Goal: Transaction & Acquisition: Download file/media

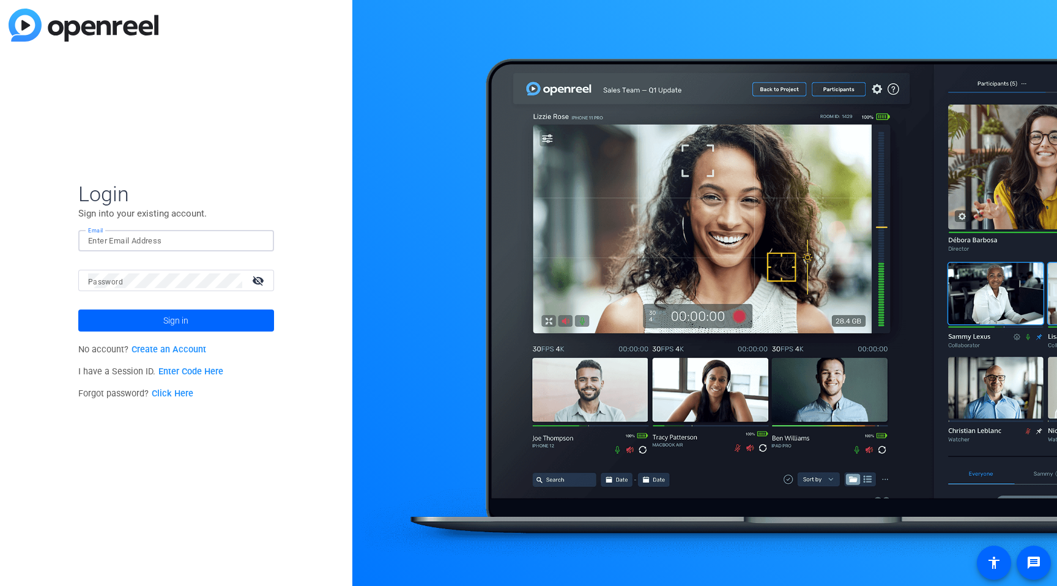
click at [123, 240] on input "Email" at bounding box center [176, 241] width 176 height 15
type input "[PERSON_NAME][EMAIL_ADDRESS][PERSON_NAME][PERSON_NAME][DOMAIN_NAME]"
click at [174, 309] on span "Sign in" at bounding box center [175, 320] width 25 height 31
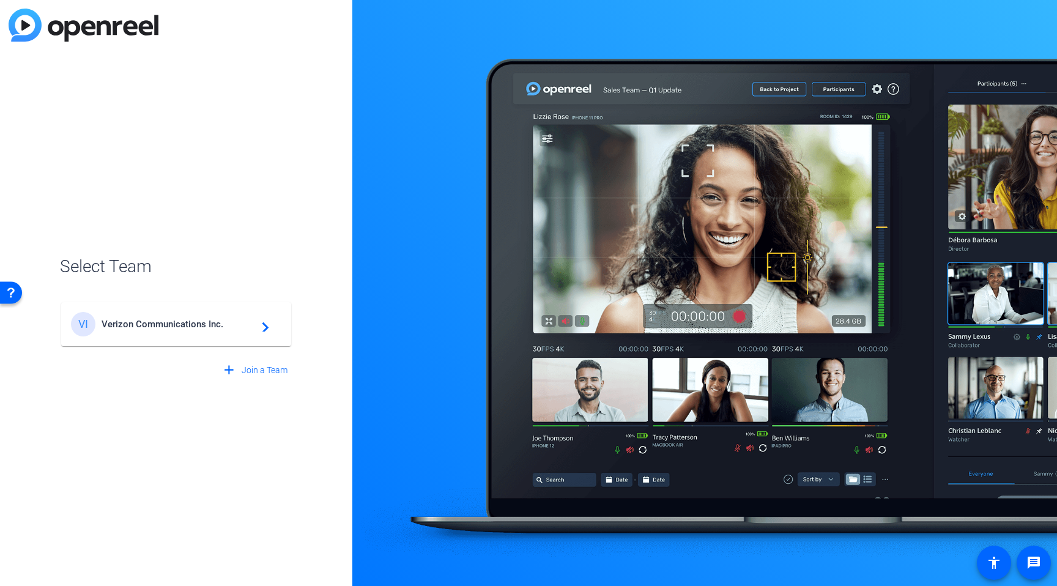
click at [201, 341] on mat-card-content "VI Verizon Communications Inc. navigate_next" at bounding box center [176, 324] width 230 height 44
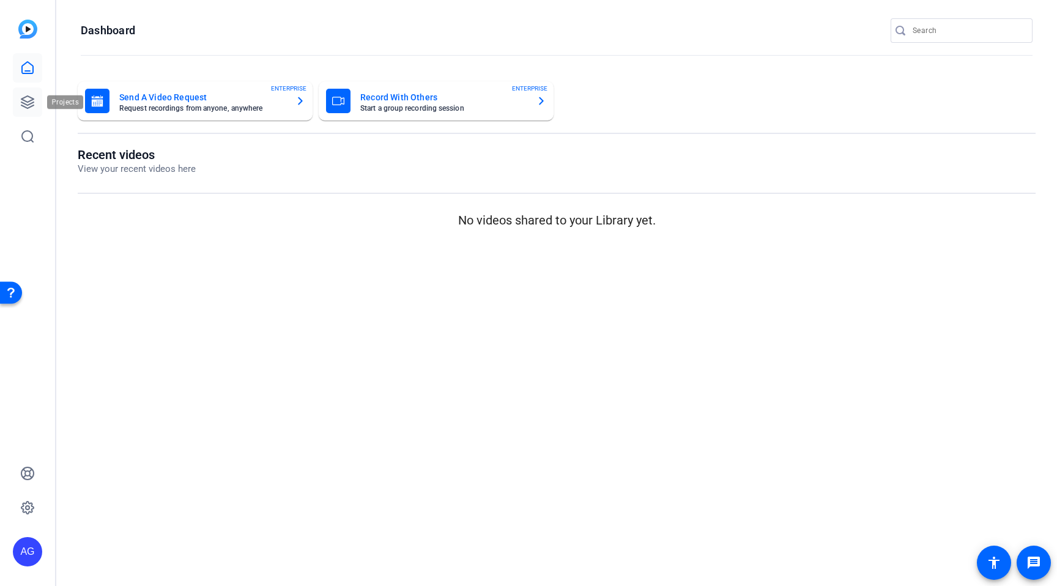
click at [31, 106] on icon at bounding box center [27, 102] width 12 height 12
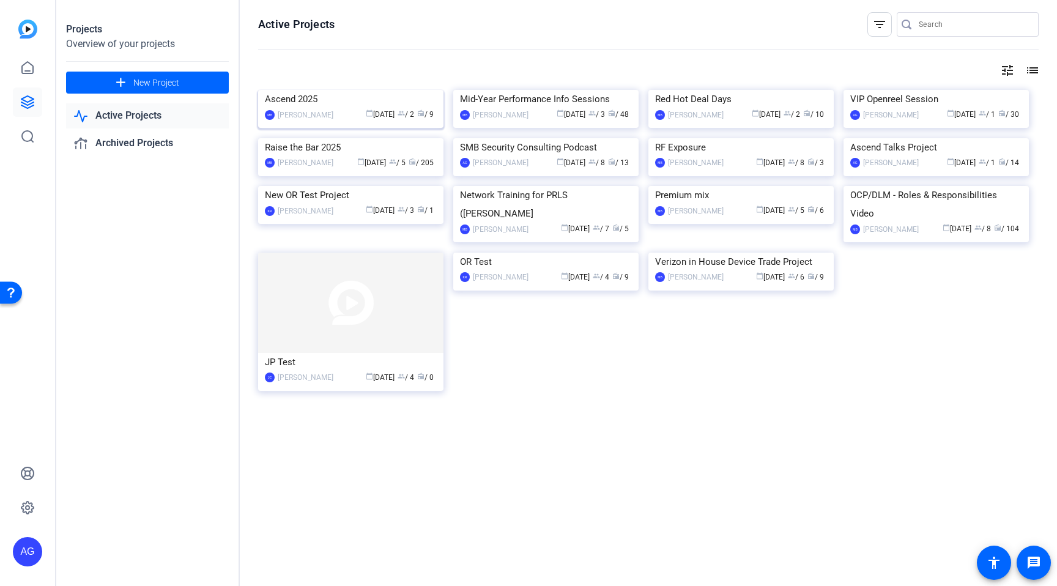
click at [361, 90] on img at bounding box center [350, 90] width 185 height 0
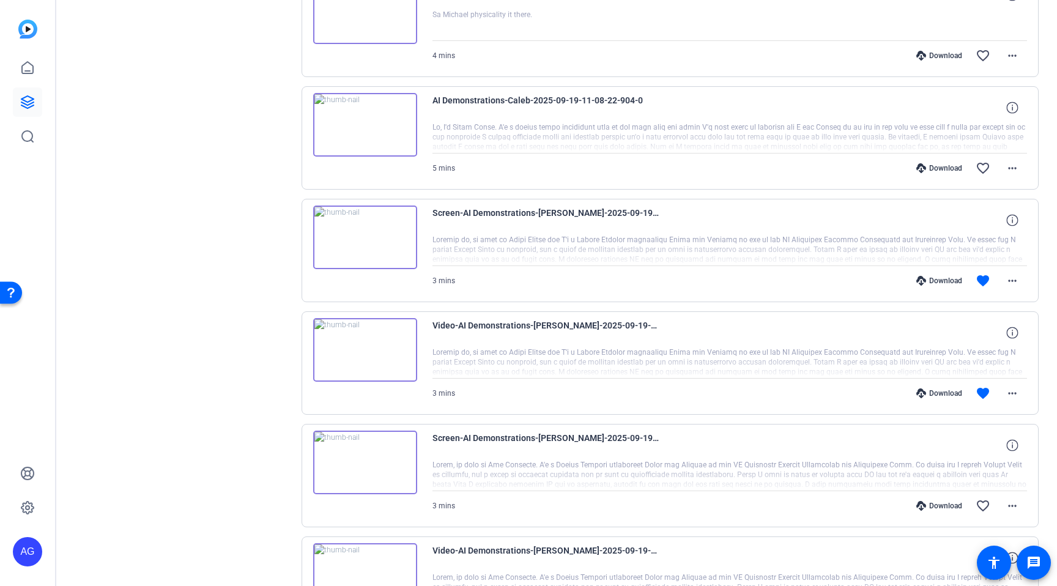
scroll to position [528, 0]
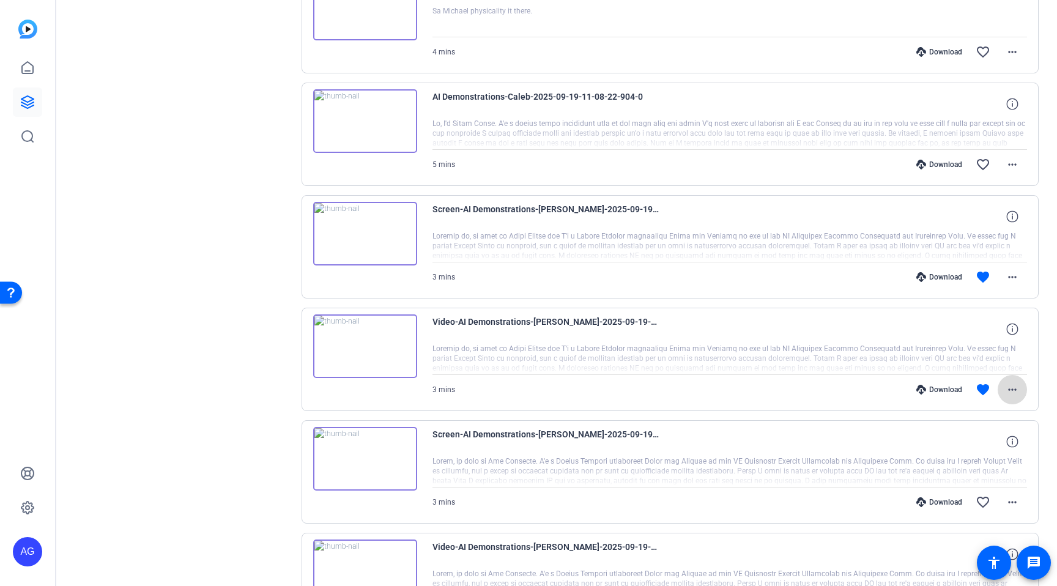
click at [1010, 385] on mat-icon "more_horiz" at bounding box center [1012, 389] width 15 height 15
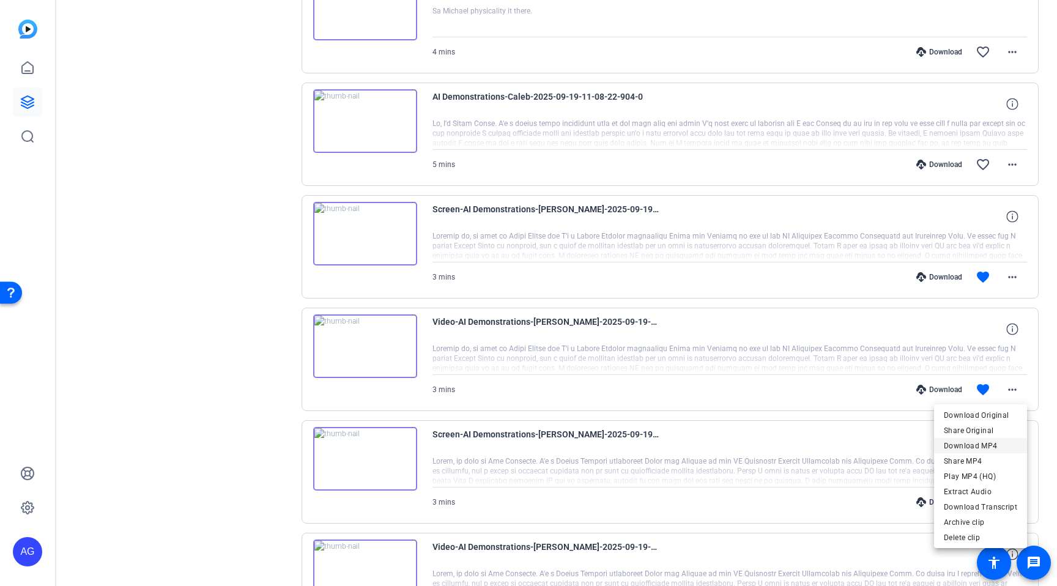
click at [992, 447] on span "Download MP4" at bounding box center [979, 445] width 73 height 15
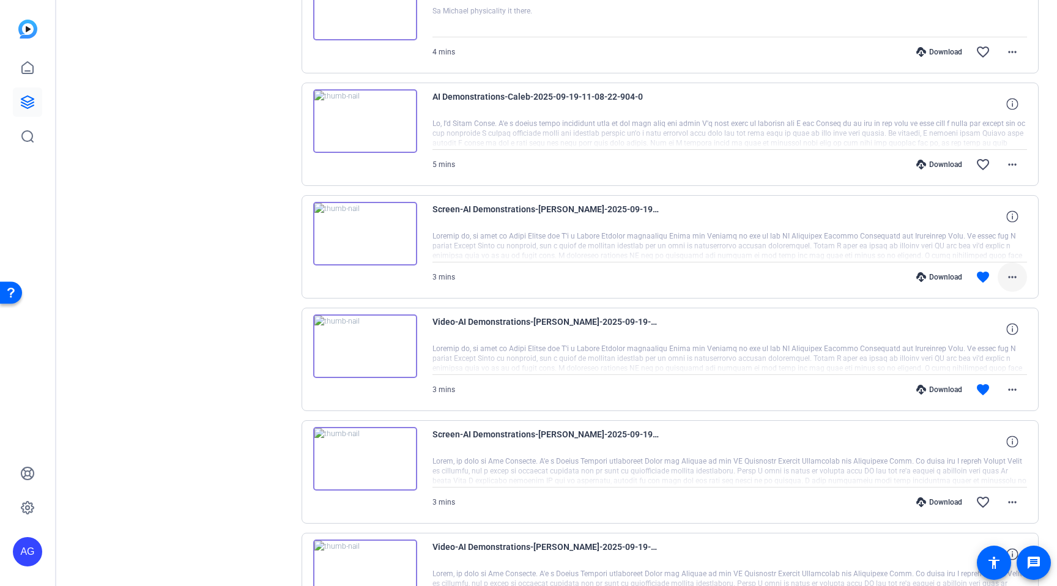
click at [1011, 274] on mat-icon "more_horiz" at bounding box center [1012, 277] width 15 height 15
click at [966, 331] on span "Download MP4" at bounding box center [979, 333] width 73 height 15
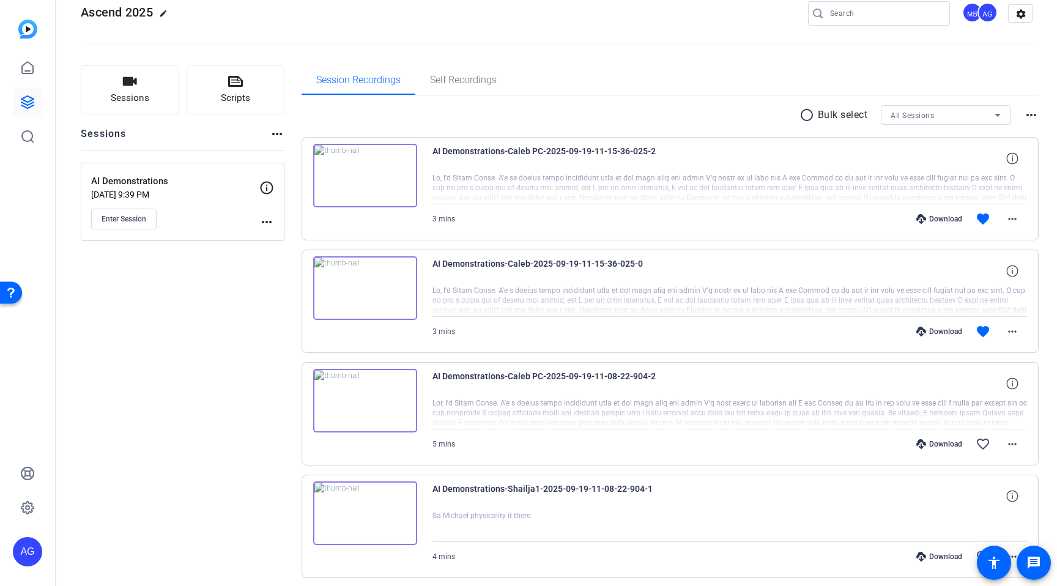
scroll to position [0, 0]
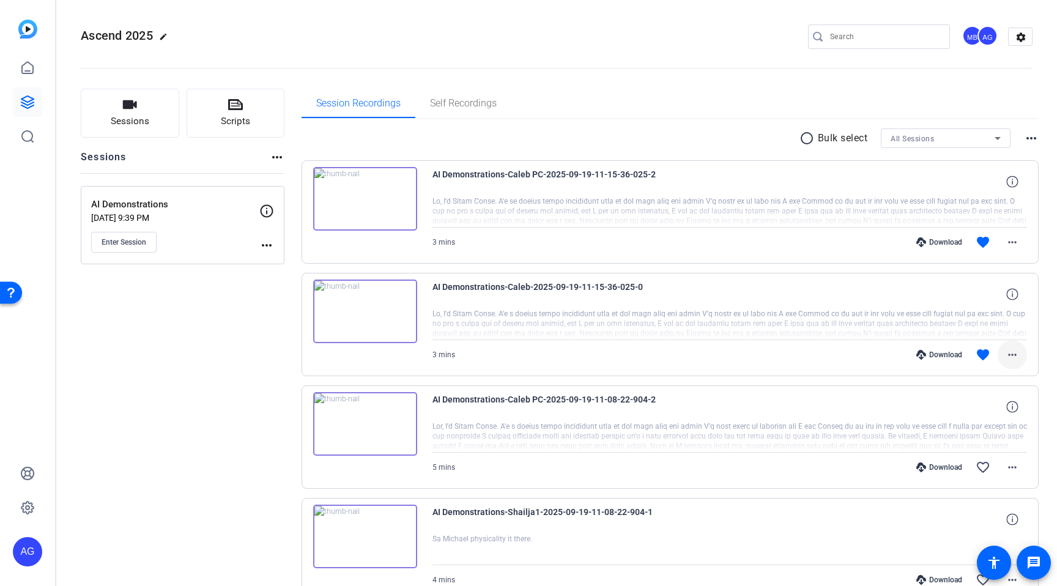
click at [1010, 350] on mat-icon "more_horiz" at bounding box center [1012, 354] width 15 height 15
click at [970, 412] on span "Download MP4" at bounding box center [979, 411] width 73 height 15
click at [1019, 243] on span at bounding box center [1011, 241] width 29 height 29
click at [969, 300] on span "Download MP4" at bounding box center [979, 298] width 73 height 15
